Goal: Information Seeking & Learning: Learn about a topic

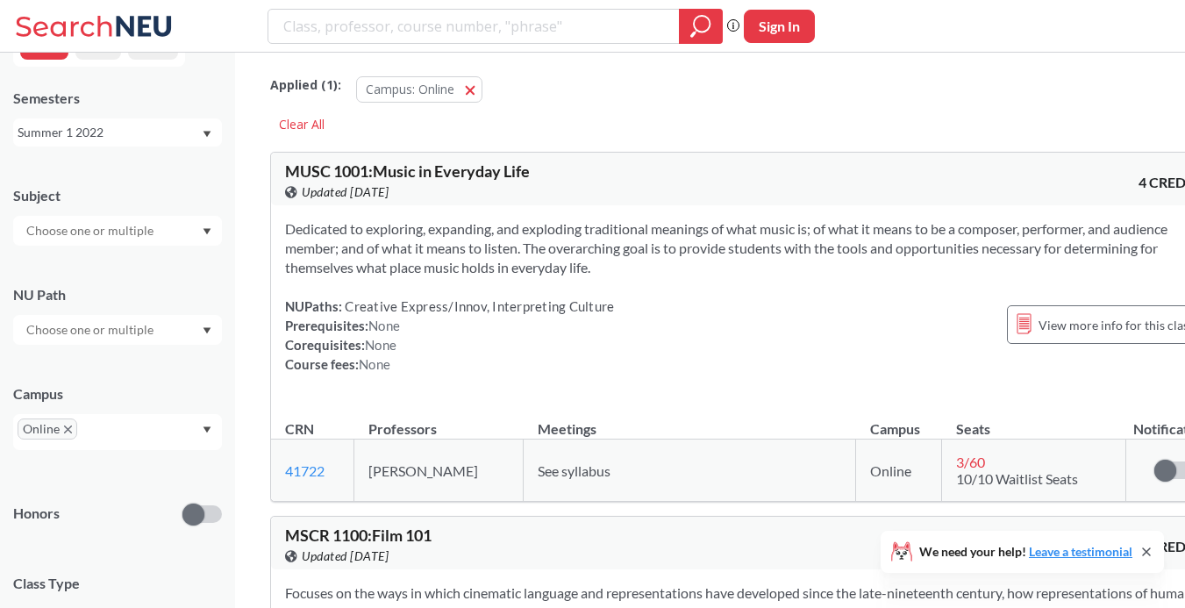
scroll to position [58, 0]
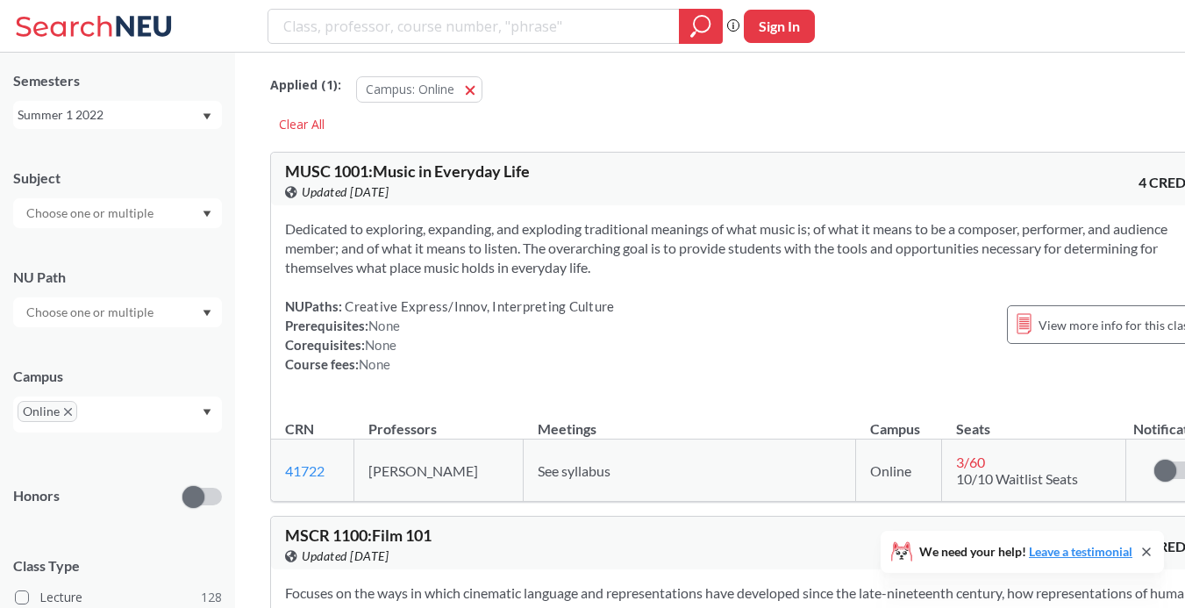
click at [193, 107] on div "Summer 1 2022" at bounding box center [109, 114] width 183 height 19
click at [174, 160] on div "Fall 2025" at bounding box center [122, 153] width 198 height 19
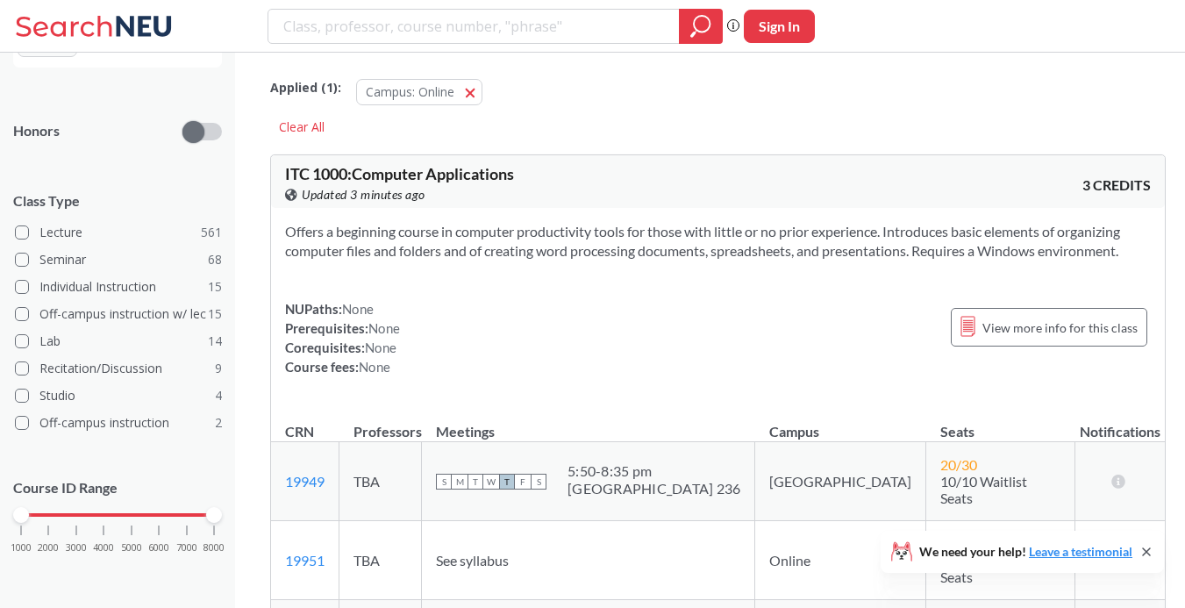
click at [476, 139] on div "Applied ( 1 ): Campus: Online Online Clear All" at bounding box center [718, 100] width 896 height 79
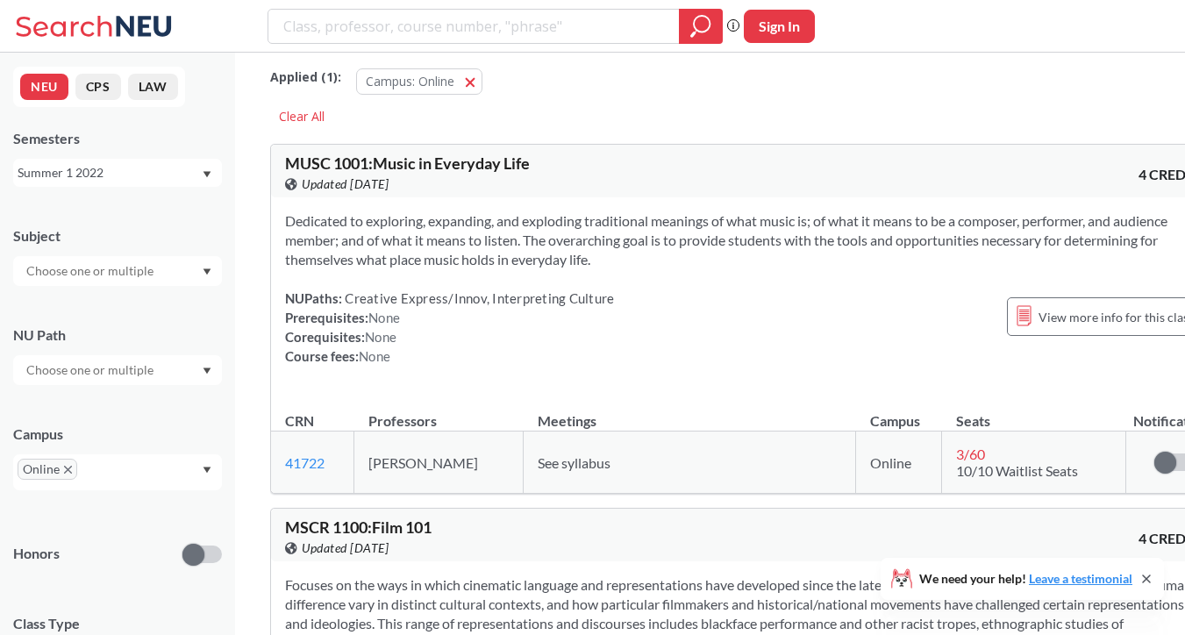
scroll to position [13, 0]
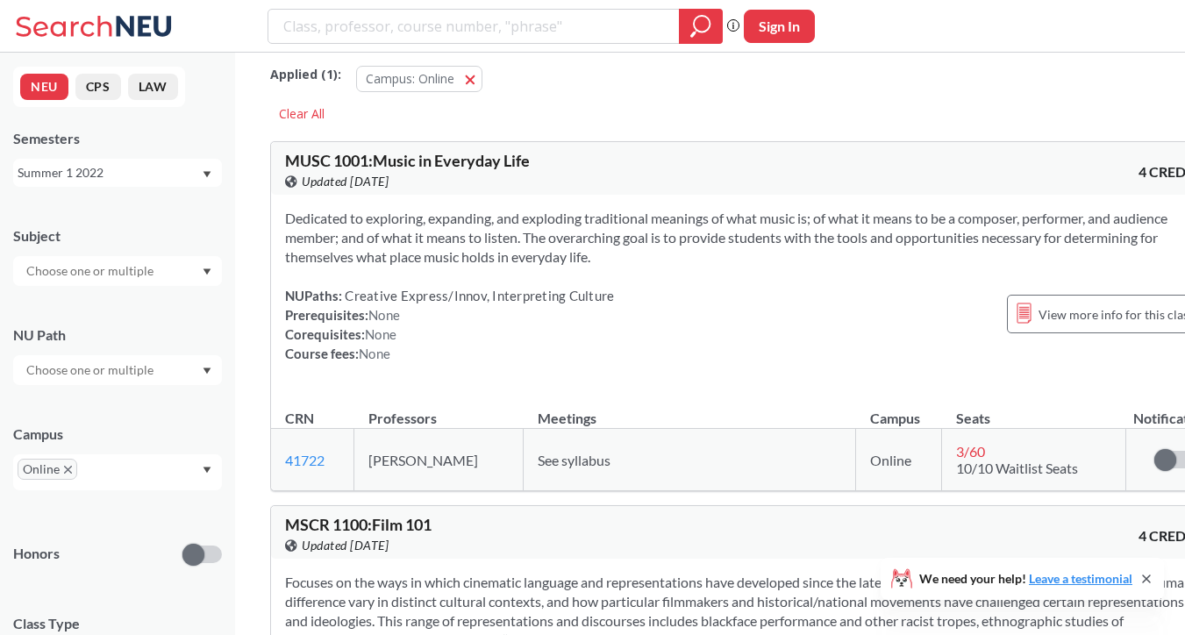
click at [143, 177] on div "Summer 1 2022" at bounding box center [109, 172] width 183 height 19
click at [106, 230] on div "Fall 2025" at bounding box center [117, 211] width 209 height 48
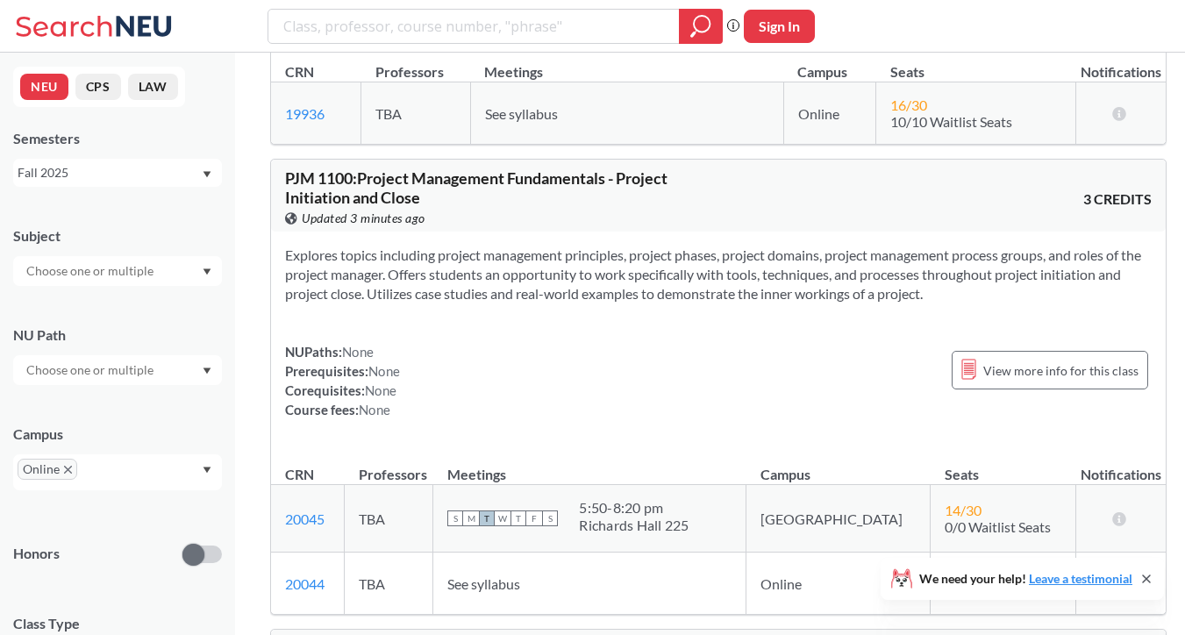
scroll to position [8537, 0]
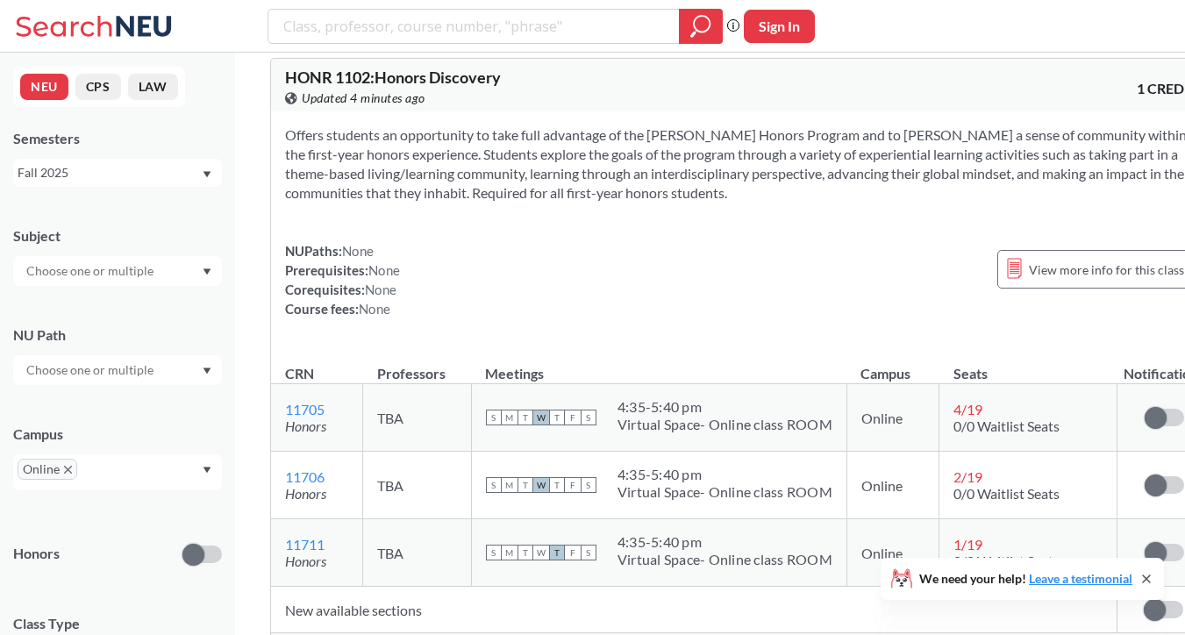
drag, startPoint x: 859, startPoint y: 326, endPoint x: 865, endPoint y: 297, distance: 29.6
click at [862, 384] on td "Online" at bounding box center [893, 418] width 92 height 68
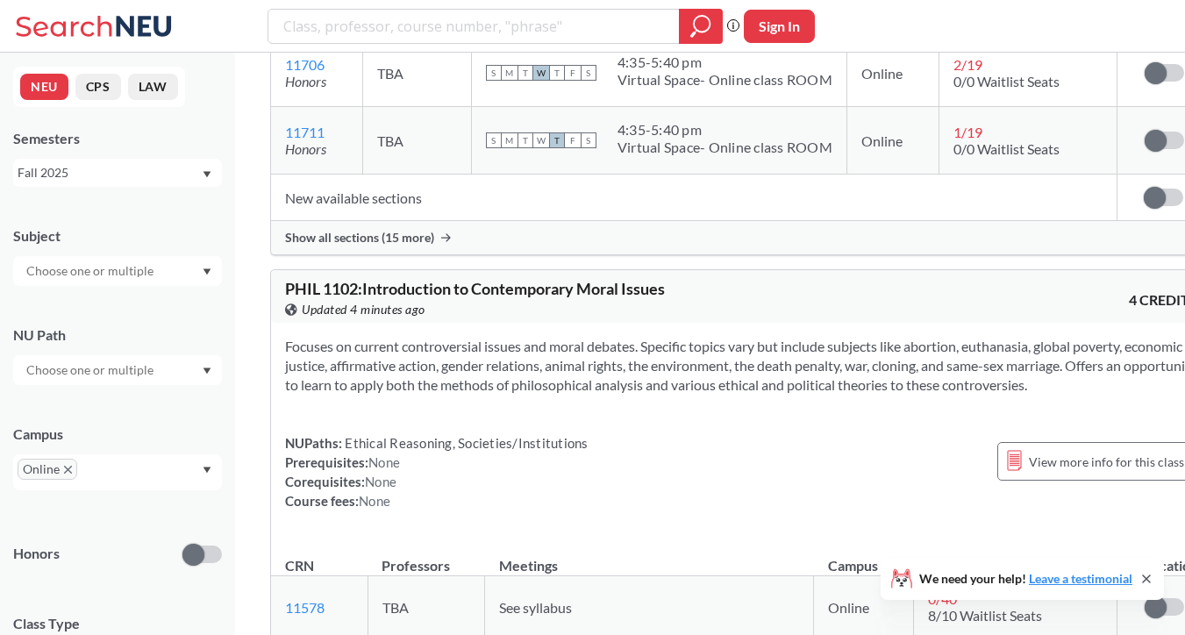
scroll to position [16817, 0]
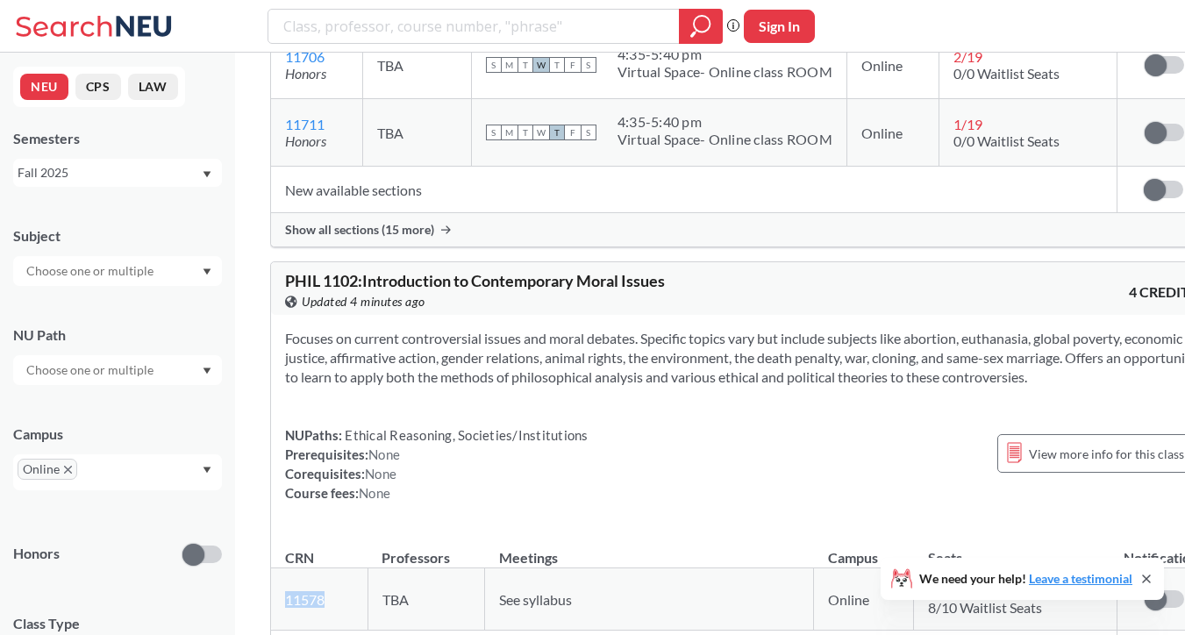
drag, startPoint x: 282, startPoint y: 512, endPoint x: 355, endPoint y: 514, distance: 73.7
click at [355, 568] on td "11578 View this section on Banner." at bounding box center [319, 599] width 96 height 62
copy link "11578"
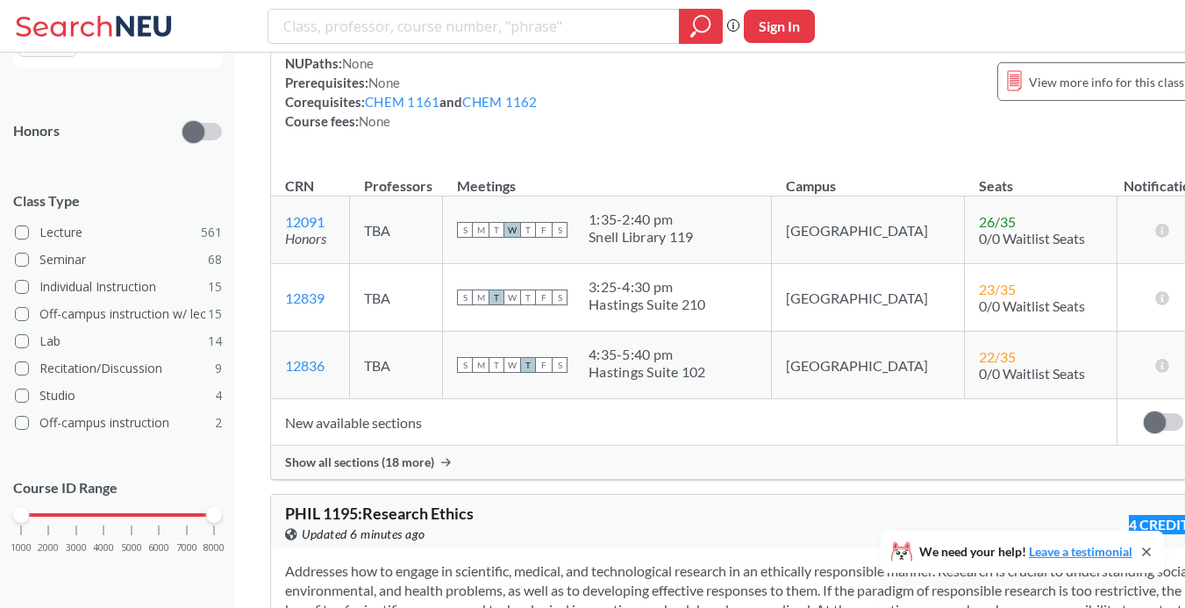
scroll to position [28163, 0]
drag, startPoint x: 279, startPoint y: 453, endPoint x: 359, endPoint y: 461, distance: 80.3
copy link "17356"
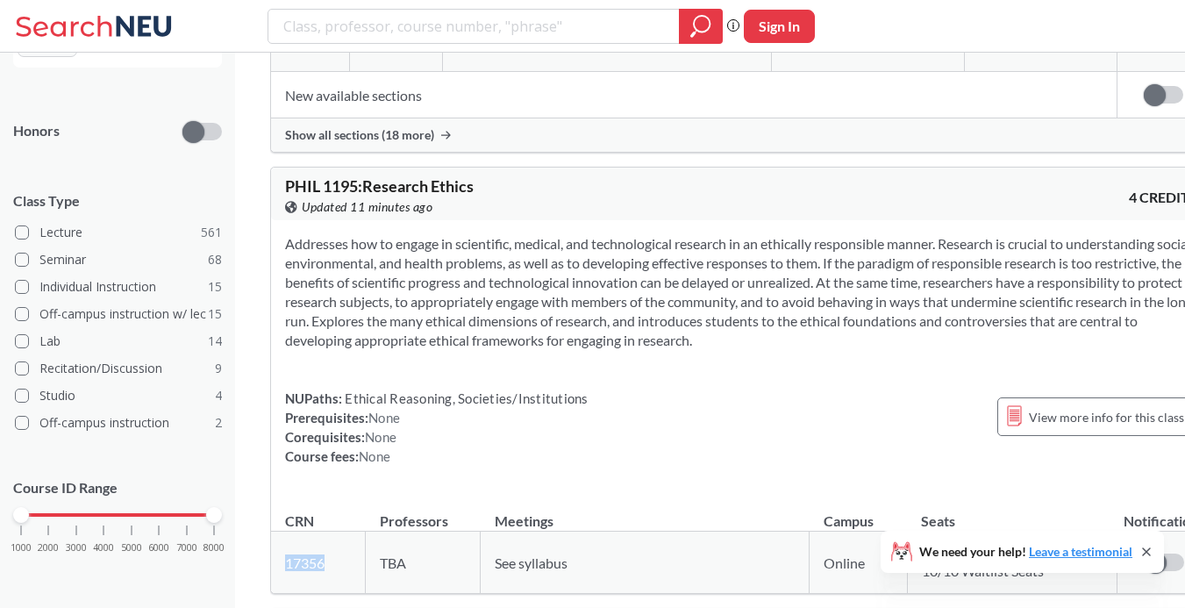
scroll to position [28535, 0]
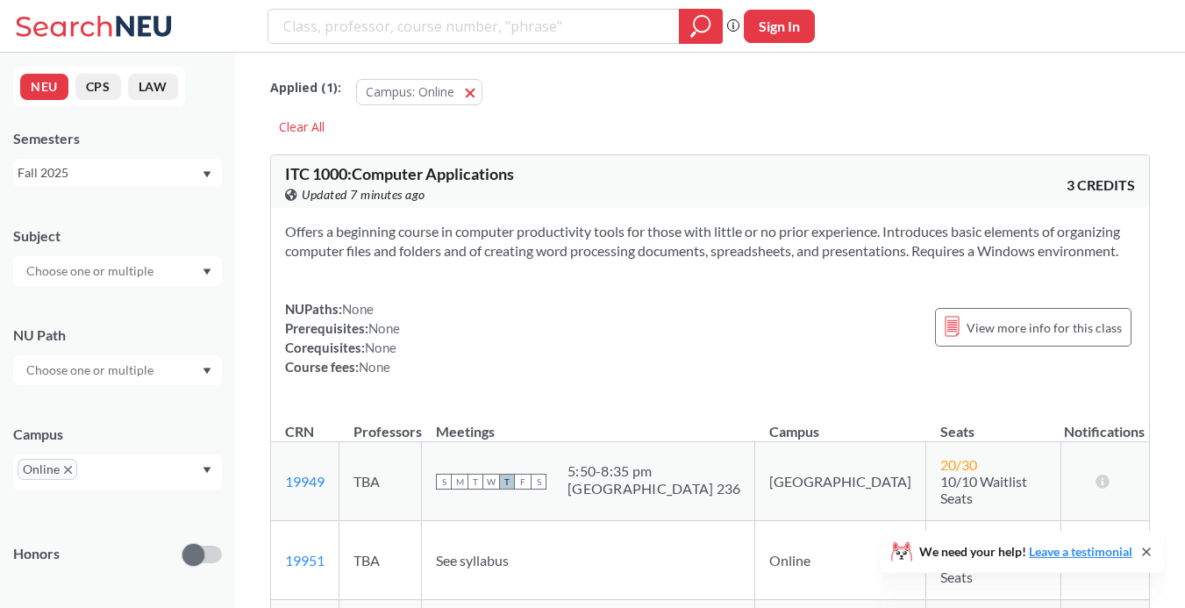
click at [1016, 21] on div "Phrase search guarantees the exact search appears in the results. Ex. If you wa…" at bounding box center [592, 26] width 1185 height 53
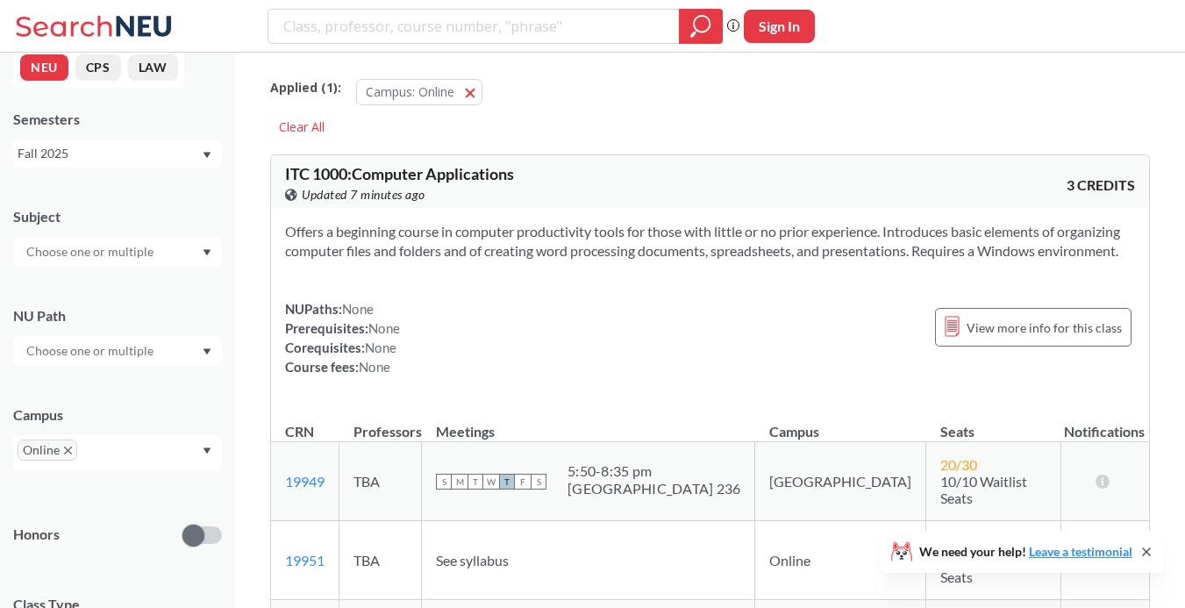
scroll to position [20, 0]
click at [186, 255] on div at bounding box center [117, 251] width 209 height 30
click at [148, 217] on div "Subject" at bounding box center [117, 215] width 209 height 19
click at [153, 239] on div at bounding box center [117, 251] width 209 height 30
click at [153, 246] on input "text" at bounding box center [91, 250] width 147 height 21
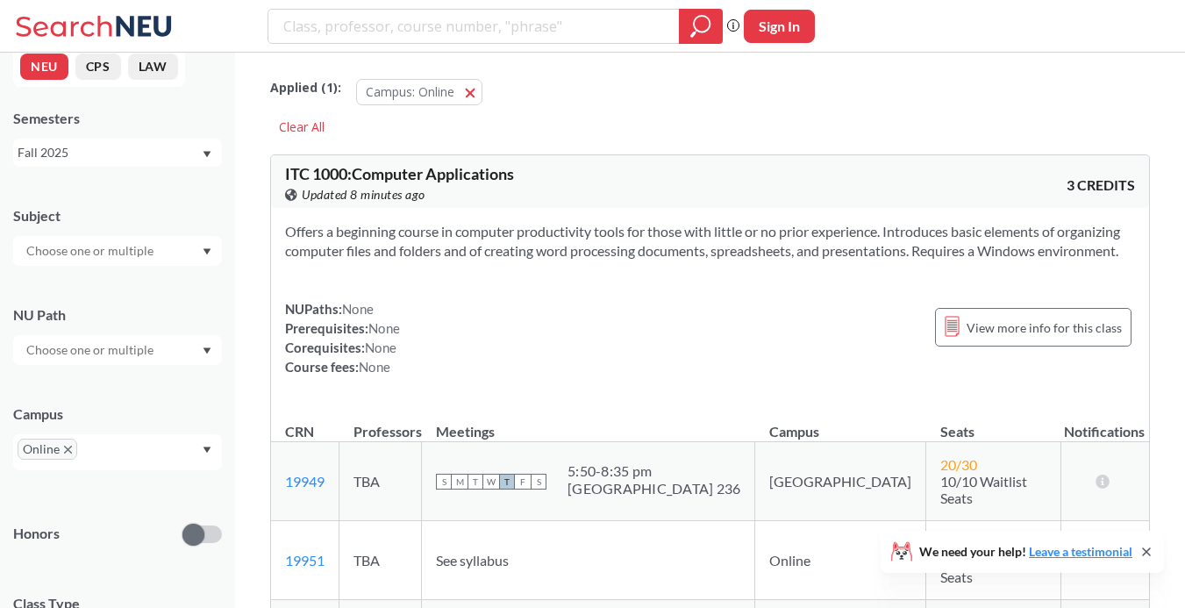
click at [146, 215] on div "Subject" at bounding box center [117, 215] width 209 height 19
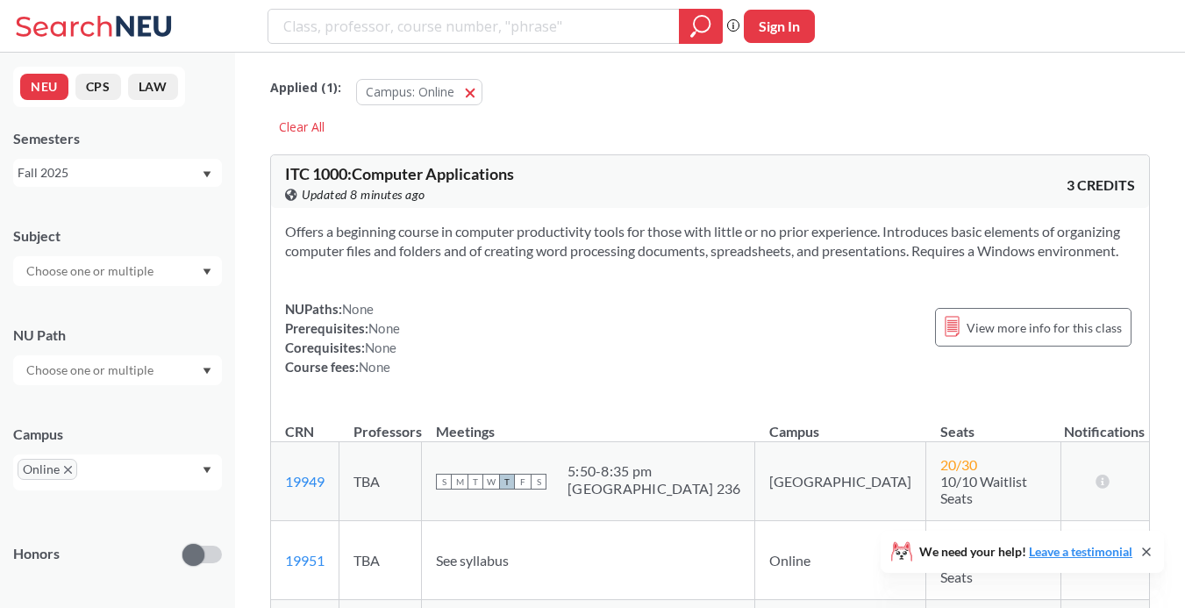
scroll to position [0, 0]
click at [611, 27] on input "search" at bounding box center [474, 26] width 385 height 30
type input "4"
click at [1011, 111] on div "Applied ( 1 ): Campus: Online Online" at bounding box center [710, 87] width 880 height 53
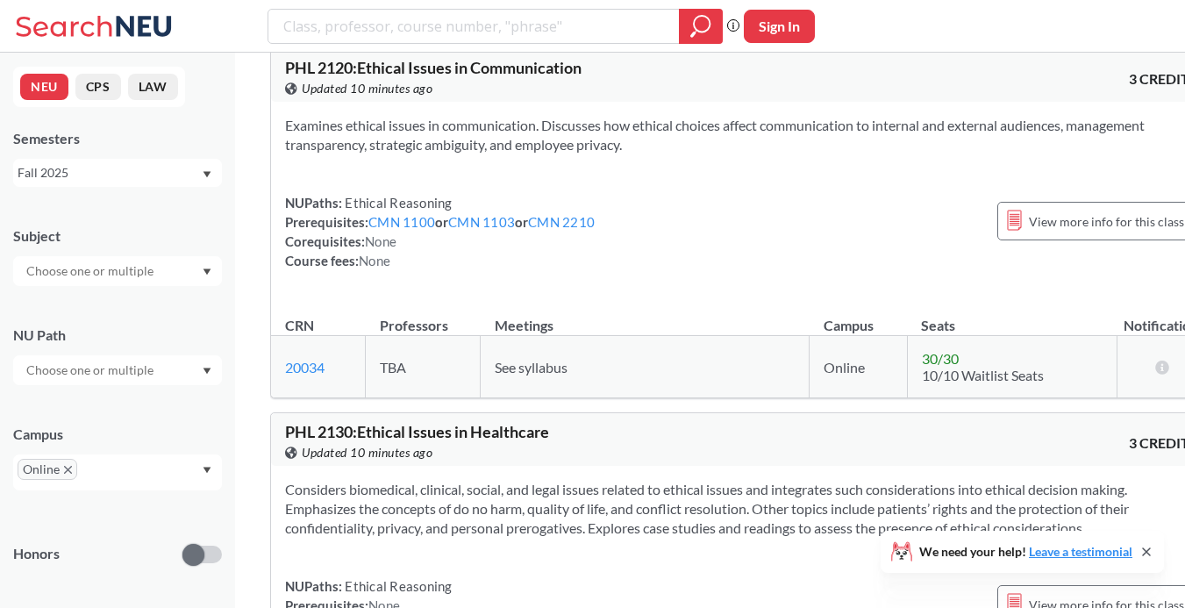
scroll to position [60025, 0]
